Goal: Check status: Check status

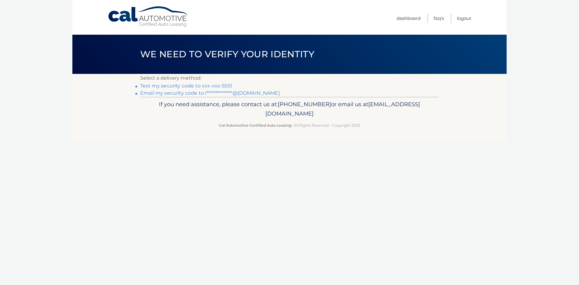
click at [233, 93] on link "**********" at bounding box center [210, 93] width 140 height 6
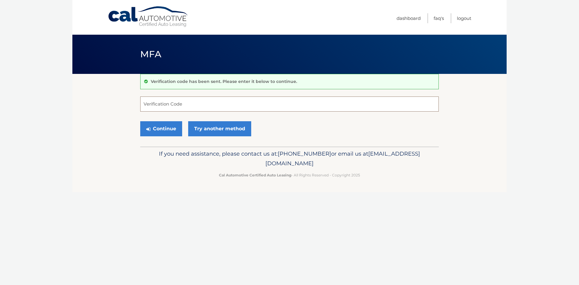
click at [148, 103] on input "Verification Code" at bounding box center [289, 103] width 298 height 15
paste input "366904"
click at [169, 130] on button "Continue" at bounding box center [161, 128] width 42 height 15
click at [184, 104] on input "366904" at bounding box center [289, 103] width 298 height 15
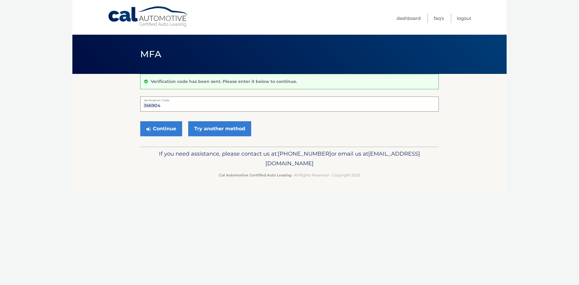
click at [149, 106] on input "366904" at bounding box center [289, 103] width 298 height 15
paste input "CALAutomotive.com is"
type input "CALAutomotive.com is 366904"
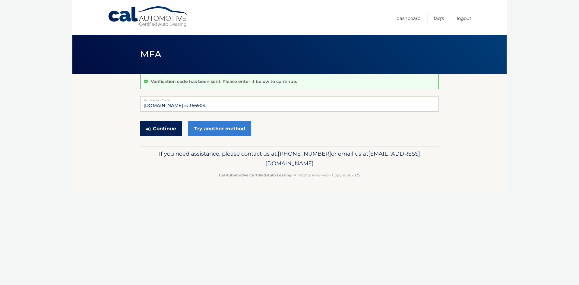
click at [156, 129] on button "Continue" at bounding box center [161, 128] width 42 height 15
drag, startPoint x: 225, startPoint y: 108, endPoint x: 94, endPoint y: 105, distance: 130.8
click at [96, 105] on section "Verification code has been sent. Please enter it below to continue. CALAutomoti…" at bounding box center [289, 110] width 434 height 73
click at [175, 107] on input "Verification Code" at bounding box center [289, 103] width 298 height 15
type input "366904"
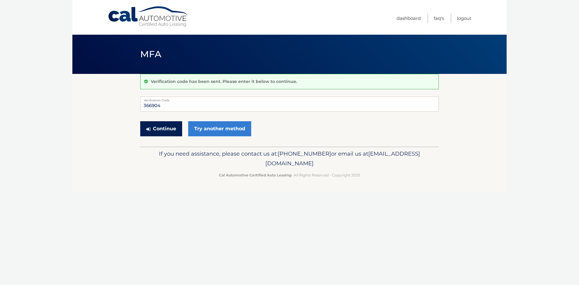
click at [161, 124] on button "Continue" at bounding box center [161, 128] width 42 height 15
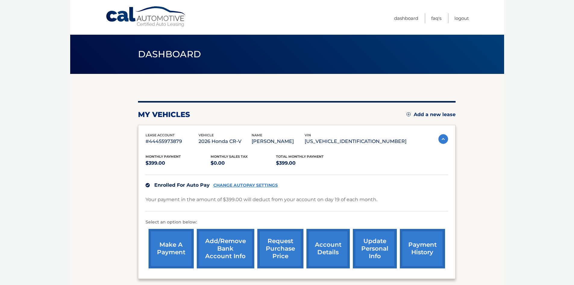
scroll to position [30, 0]
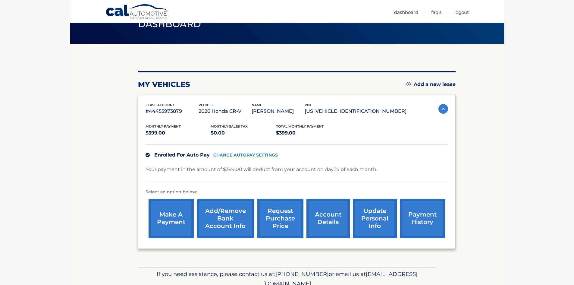
click at [413, 218] on link "payment history" at bounding box center [422, 218] width 45 height 39
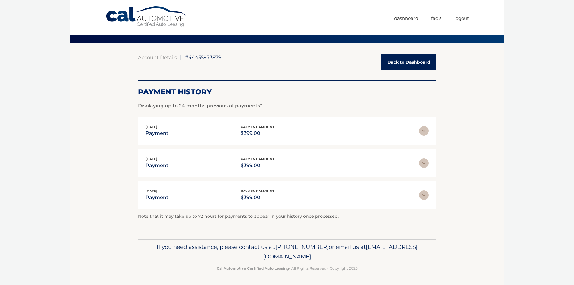
scroll to position [31, 0]
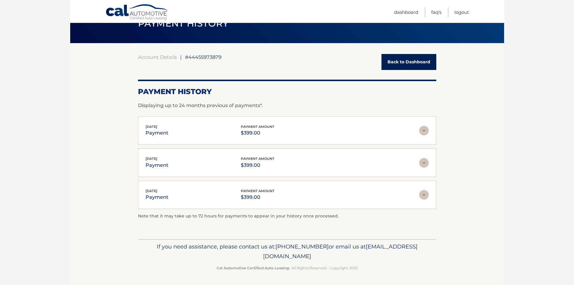
click at [421, 130] on img at bounding box center [424, 131] width 10 height 10
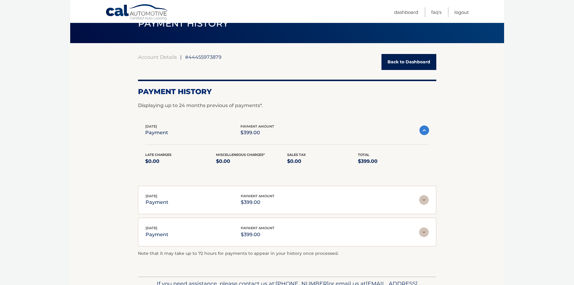
click at [424, 129] on img at bounding box center [424, 130] width 10 height 10
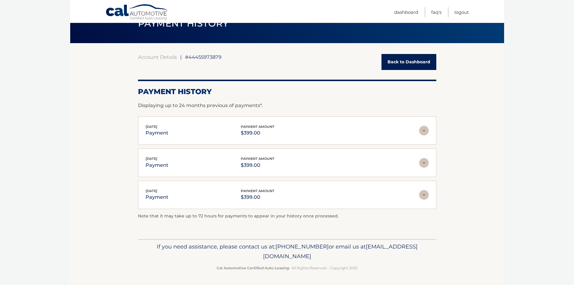
click at [400, 62] on link "Back to Dashboard" at bounding box center [409, 62] width 55 height 16
